Goal: Transaction & Acquisition: Purchase product/service

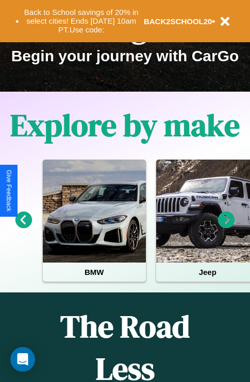
scroll to position [159, 0]
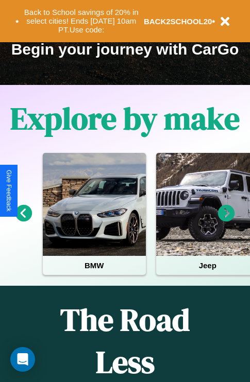
click at [226, 221] on icon at bounding box center [226, 213] width 17 height 17
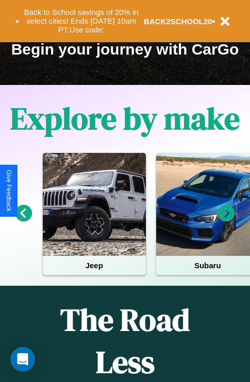
click at [226, 221] on icon at bounding box center [226, 213] width 17 height 17
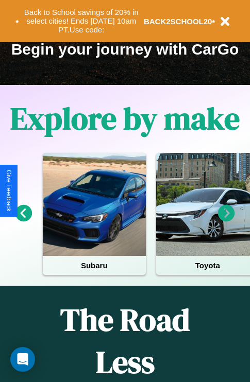
click at [226, 221] on icon at bounding box center [226, 213] width 17 height 17
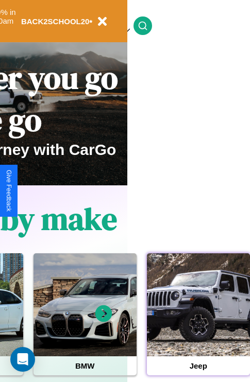
click at [198, 321] on div at bounding box center [198, 305] width 103 height 103
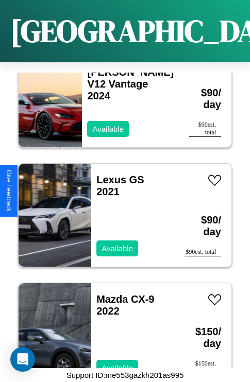
scroll to position [995, 0]
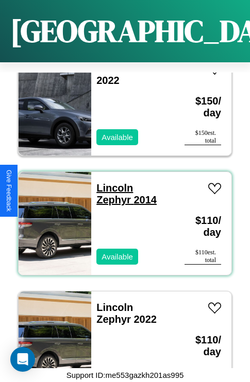
click at [111, 182] on link "Lincoln Zephyr 2014" at bounding box center [126, 193] width 60 height 23
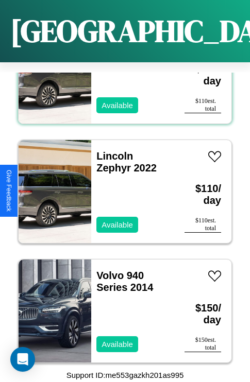
scroll to position [1354, 0]
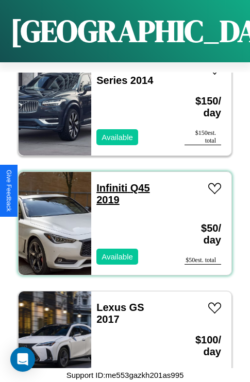
click at [109, 182] on link "Infiniti Q45 2019" at bounding box center [122, 193] width 53 height 23
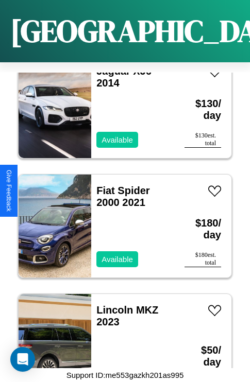
scroll to position [2191, 0]
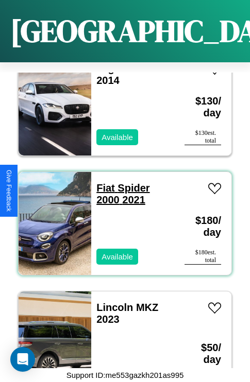
click at [102, 182] on link "Fiat Spider 2000 2021" at bounding box center [122, 193] width 53 height 23
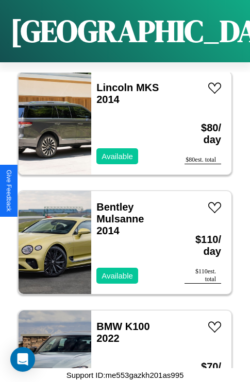
scroll to position [3268, 0]
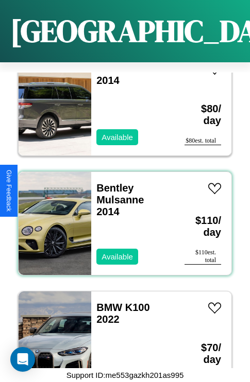
click at [121, 218] on div "Bentley Mulsanne 2014 Available" at bounding box center [132, 223] width 83 height 103
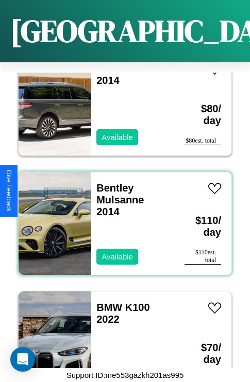
click at [121, 218] on div "Bentley Mulsanne 2014 Available" at bounding box center [132, 223] width 83 height 103
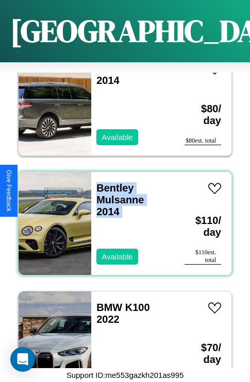
click at [121, 218] on div "Bentley Mulsanne 2014 Available" at bounding box center [132, 223] width 83 height 103
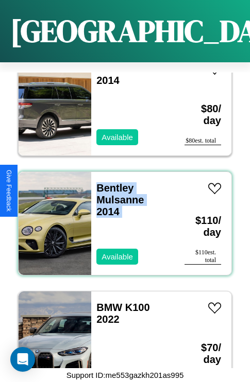
click at [121, 218] on div "Bentley Mulsanne 2014 Available" at bounding box center [132, 223] width 83 height 103
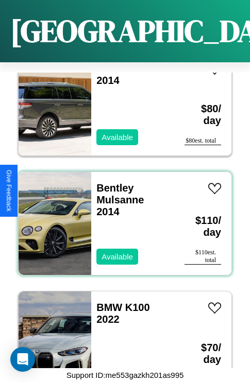
click at [121, 218] on div "Bentley Mulsanne 2014 Available" at bounding box center [132, 223] width 83 height 103
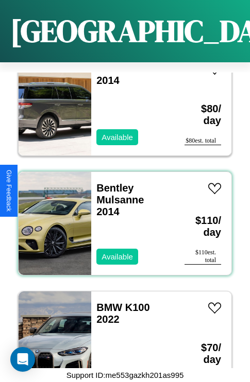
click at [121, 218] on div "Bentley Mulsanne 2014 Available" at bounding box center [132, 223] width 83 height 103
click at [112, 182] on link "Bentley Mulsanne 2014" at bounding box center [119, 199] width 47 height 35
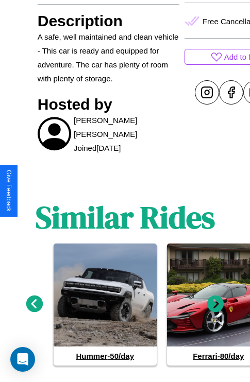
scroll to position [468, 0]
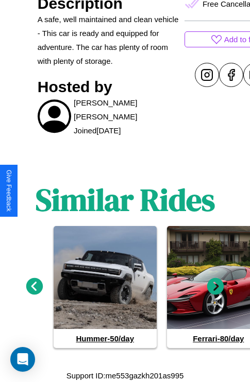
click at [34, 287] on icon at bounding box center [34, 286] width 17 height 17
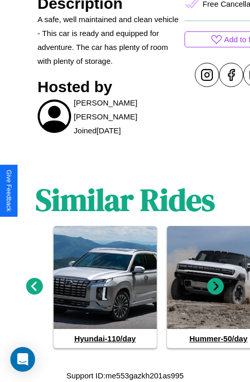
click at [215, 287] on icon at bounding box center [215, 286] width 17 height 17
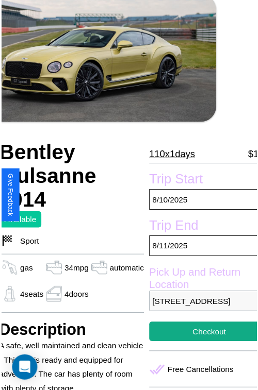
scroll to position [52, 43]
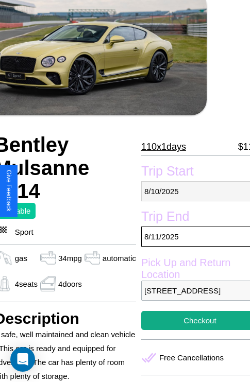
click at [191, 191] on p "[DATE]" at bounding box center [200, 191] width 118 height 20
select select "*"
select select "****"
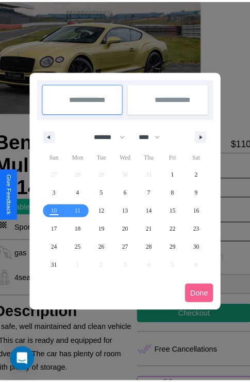
scroll to position [0, 43]
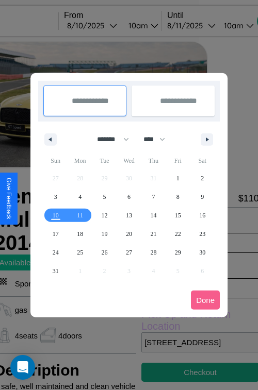
click at [106, 25] on div at bounding box center [129, 195] width 258 height 390
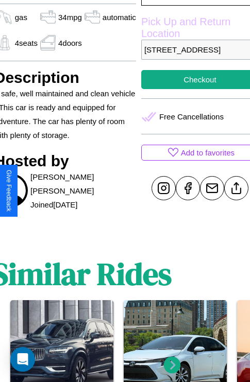
scroll to position [304, 43]
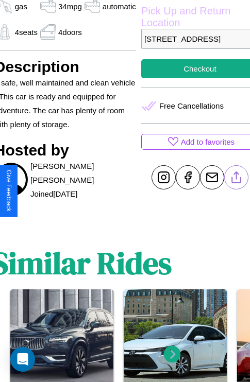
click at [236, 179] on line at bounding box center [236, 175] width 0 height 7
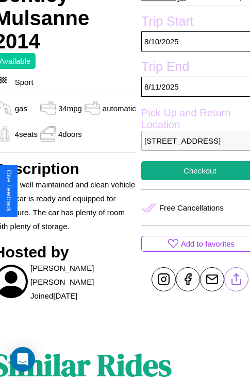
scroll to position [195, 43]
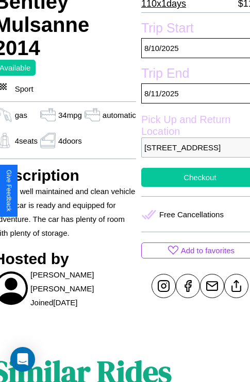
click at [191, 187] on button "Checkout" at bounding box center [200, 177] width 118 height 19
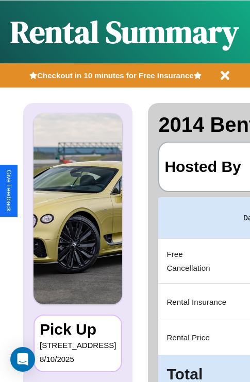
scroll to position [0, 195]
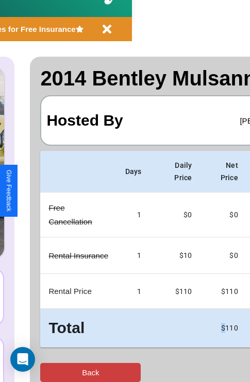
click at [50, 373] on button "Back" at bounding box center [90, 372] width 101 height 19
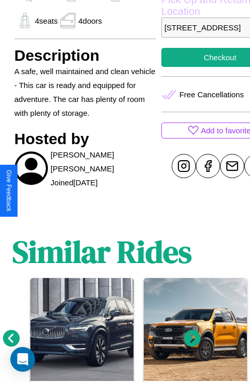
scroll to position [378, 15]
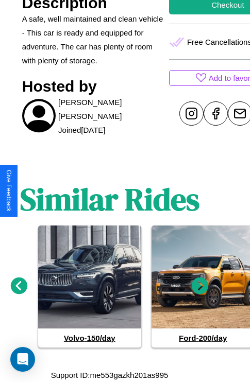
click at [200, 287] on icon at bounding box center [200, 286] width 17 height 17
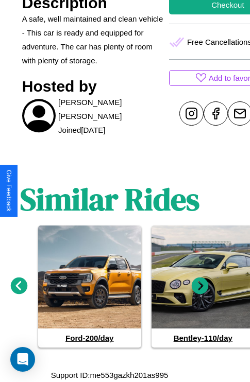
click at [19, 287] on icon at bounding box center [19, 286] width 17 height 17
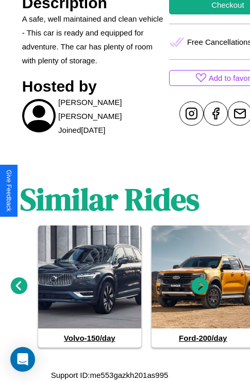
click at [200, 287] on icon at bounding box center [200, 286] width 17 height 17
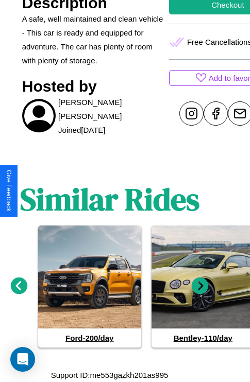
click at [200, 287] on icon at bounding box center [200, 286] width 17 height 17
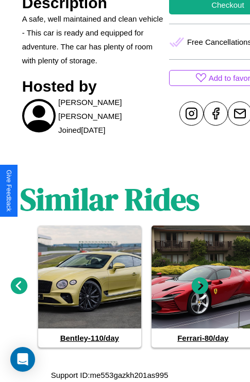
click at [19, 287] on icon at bounding box center [19, 286] width 17 height 17
